Goal: Information Seeking & Learning: Learn about a topic

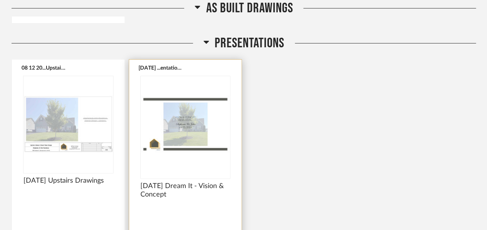
scroll to position [1220, 0]
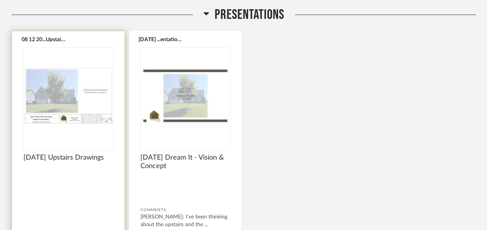
click at [63, 103] on img "0" at bounding box center [68, 96] width 90 height 96
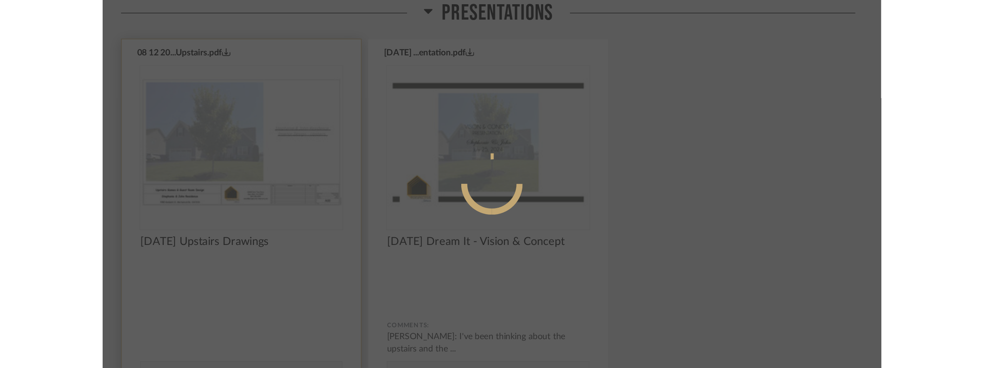
scroll to position [0, 0]
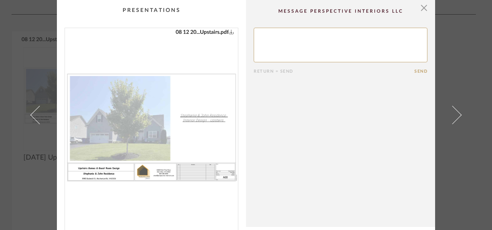
click at [170, 95] on img "0" at bounding box center [151, 127] width 173 height 199
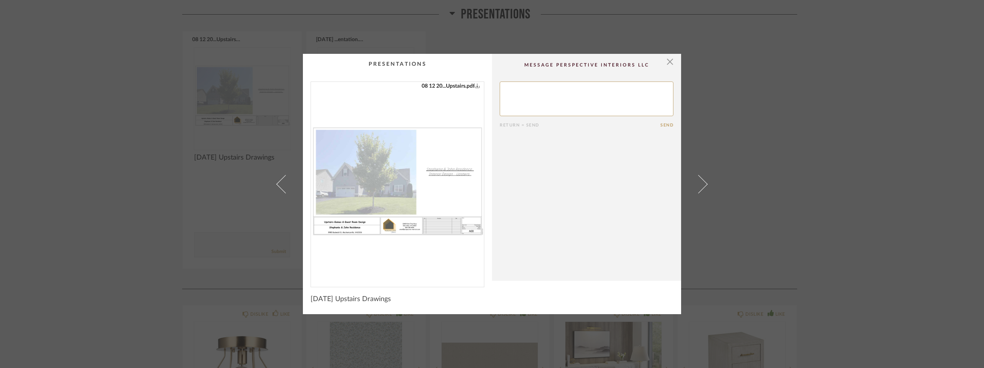
click at [486, 88] on div "× 08 12 20...Upstairs.pdf Return = Send Send [DATE] Upstairs Drawings" at bounding box center [492, 184] width 984 height 368
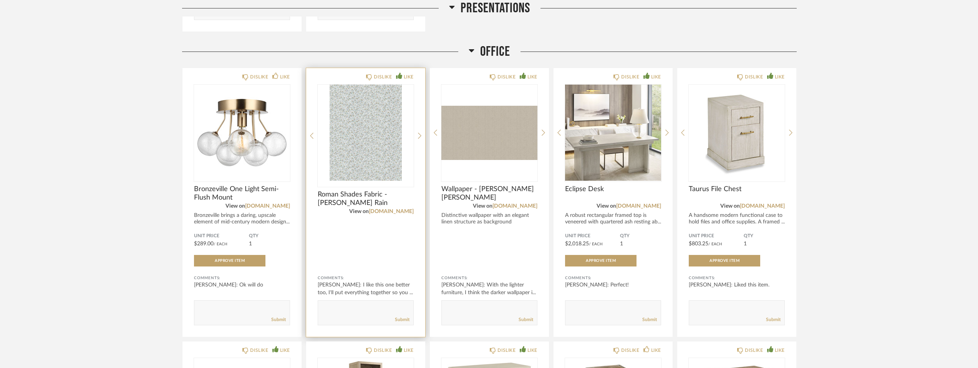
scroll to position [1450, 0]
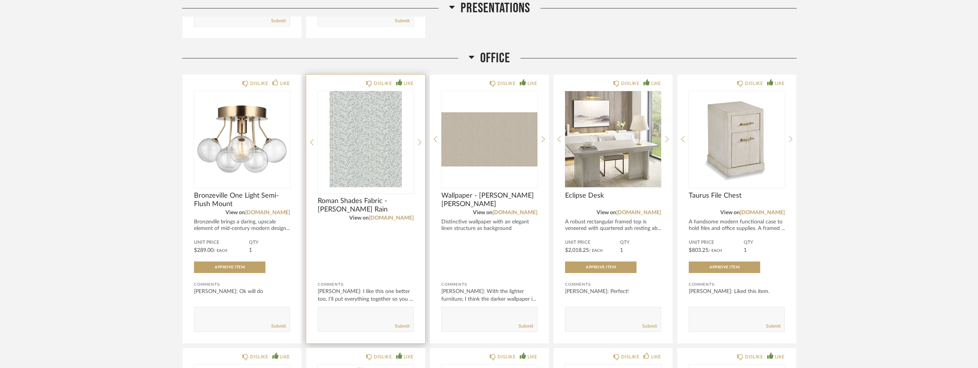
click at [365, 159] on img "0" at bounding box center [366, 139] width 96 height 96
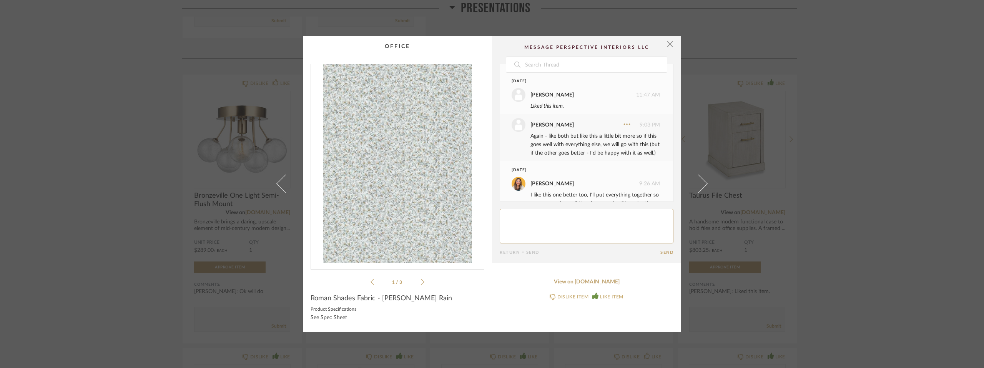
scroll to position [33, 0]
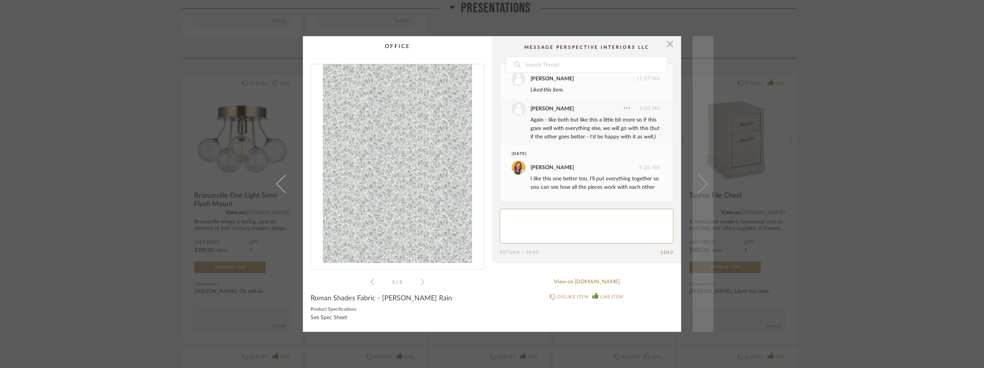
click at [486, 184] on span at bounding box center [698, 183] width 18 height 18
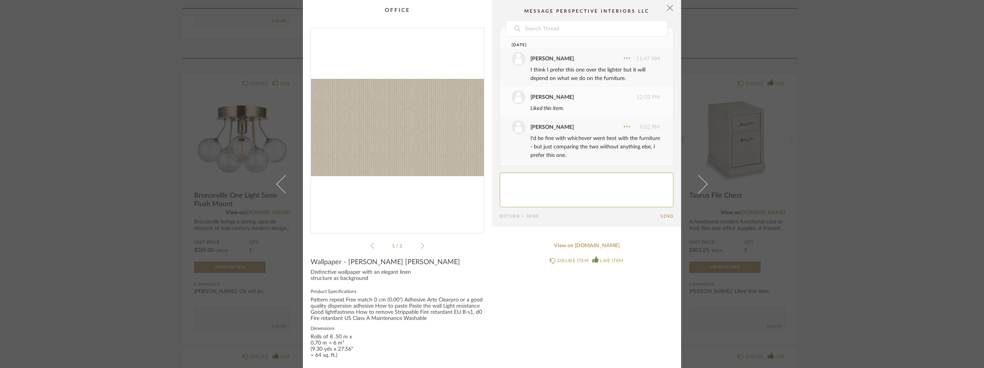
scroll to position [55, 0]
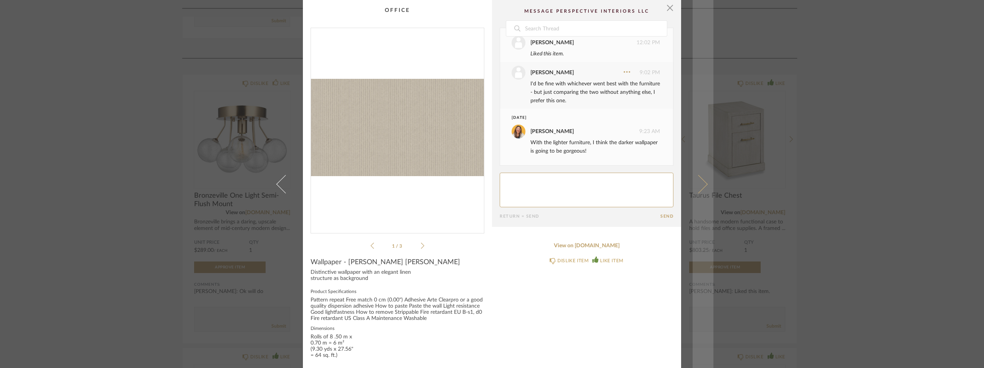
click at [486, 183] on span at bounding box center [698, 183] width 18 height 18
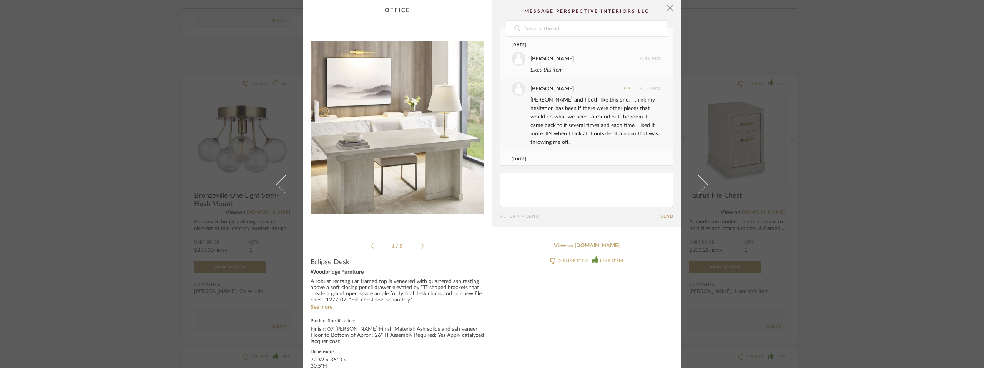
scroll to position [33, 0]
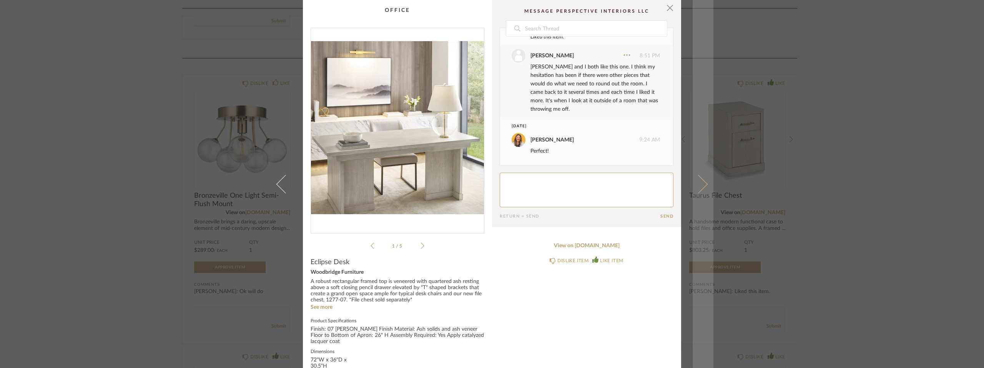
click at [486, 183] on span at bounding box center [698, 183] width 18 height 18
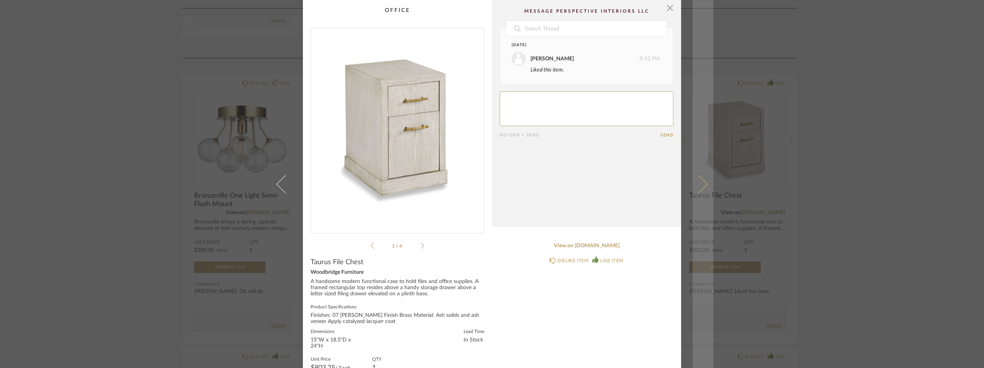
click at [486, 182] on link at bounding box center [702, 184] width 21 height 368
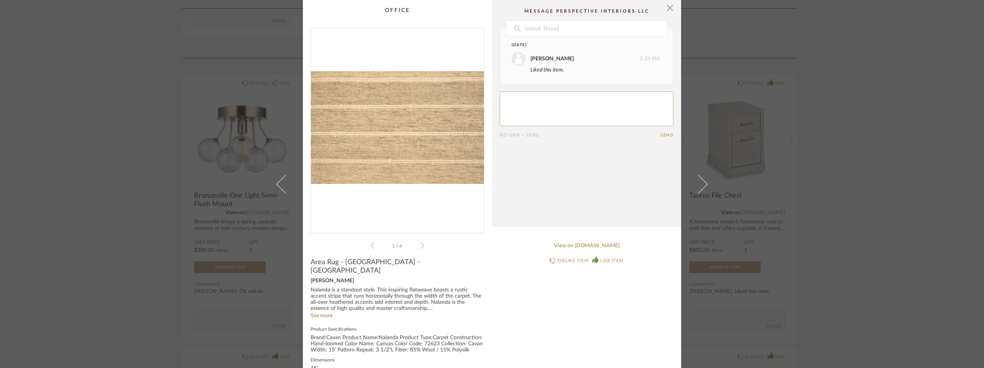
click at [486, 182] on link at bounding box center [702, 184] width 21 height 368
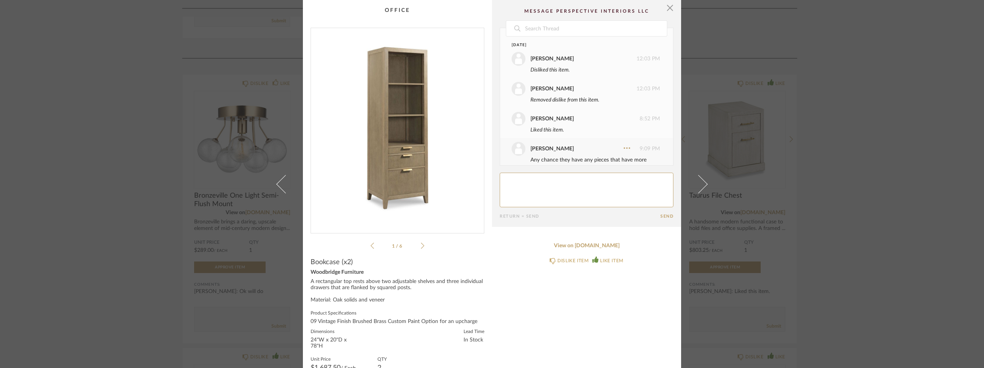
scroll to position [182, 0]
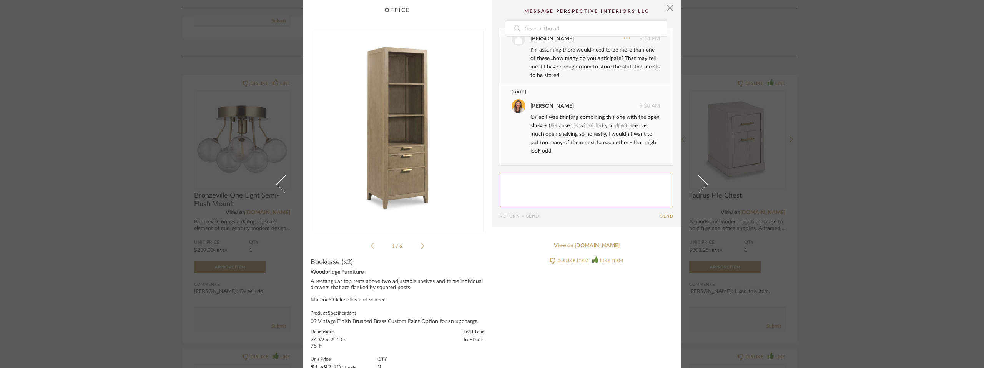
click at [486, 128] on div "× 1 / 6 Date [DATE] [PERSON_NAME] 12:03 PM Disliked this item. [PERSON_NAME] 12…" at bounding box center [492, 184] width 984 height 368
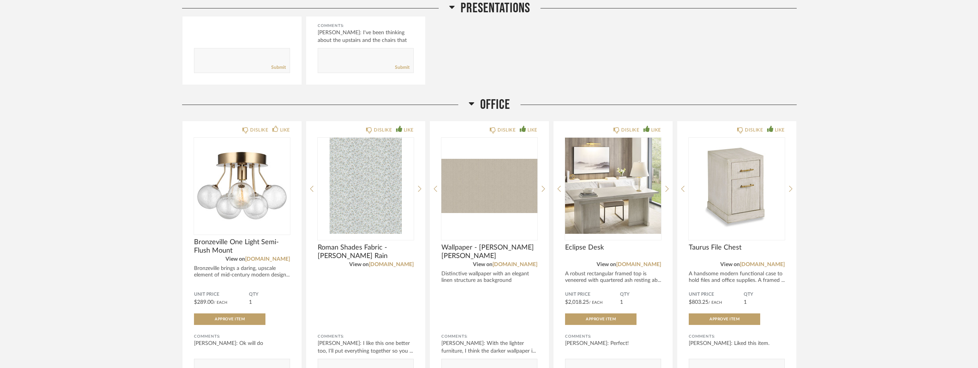
scroll to position [1212, 0]
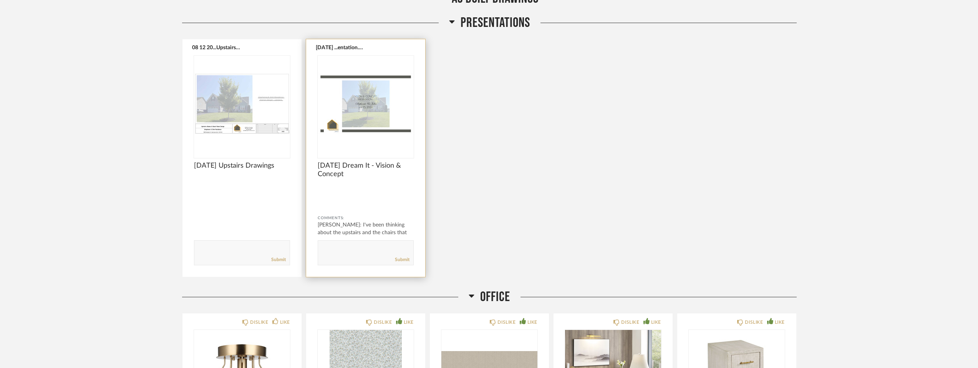
click at [377, 114] on img "0" at bounding box center [366, 104] width 96 height 96
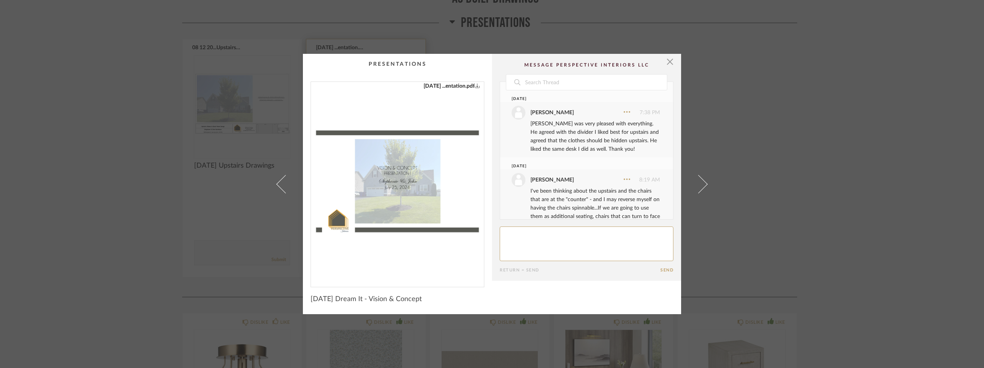
scroll to position [20, 0]
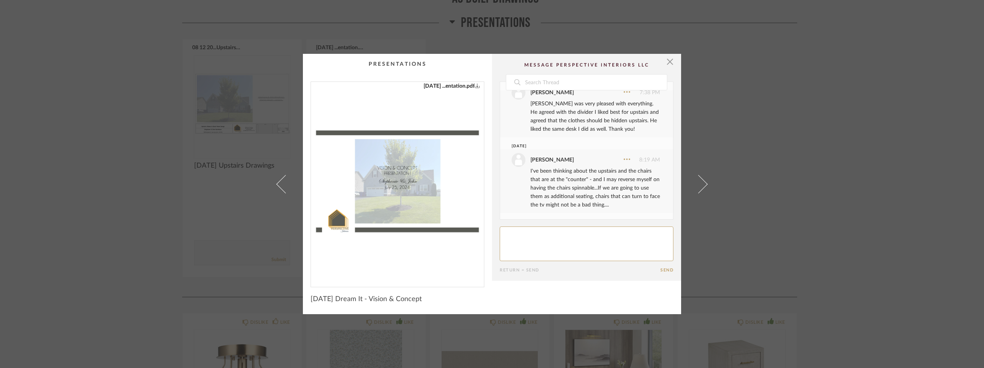
click at [410, 162] on img "0" at bounding box center [397, 181] width 173 height 199
